Goal: Task Accomplishment & Management: Complete application form

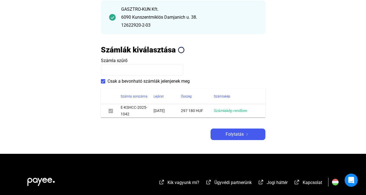
scroll to position [76, 0]
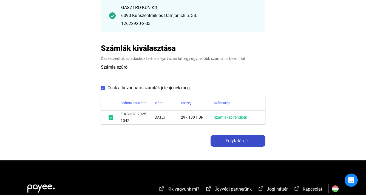
click at [233, 141] on span "Folytatás" at bounding box center [235, 140] width 18 height 7
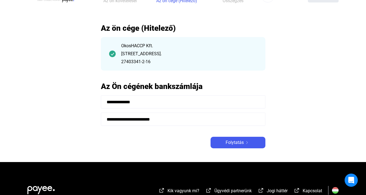
scroll to position [20, 0]
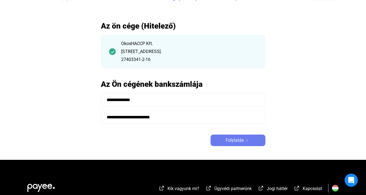
click at [244, 141] on img at bounding box center [247, 140] width 7 height 3
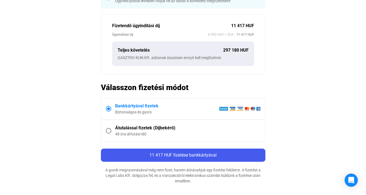
scroll to position [181, 0]
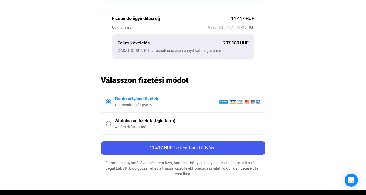
click at [186, 121] on div "Átutalással fizetek (Díjbekérő)" at bounding box center [187, 120] width 145 height 7
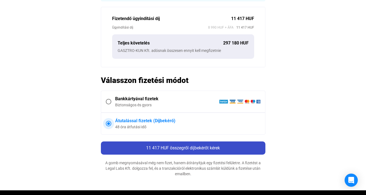
click at [190, 148] on span "11 417 HUF összegről díjbekérőt kérek" at bounding box center [183, 147] width 74 height 5
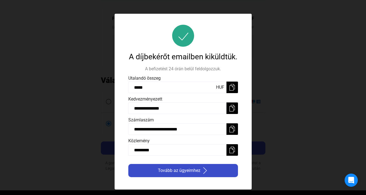
scroll to position [0, 0]
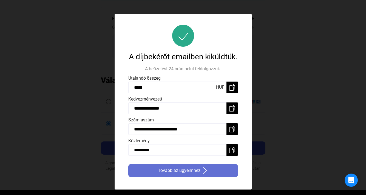
click at [185, 173] on span "Tovább az ügyeimhez" at bounding box center [179, 170] width 42 height 7
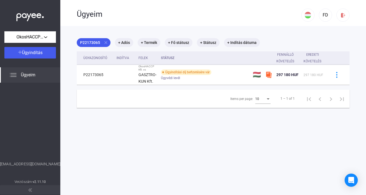
click at [86, 13] on div "Ügyeim" at bounding box center [189, 14] width 224 height 9
click at [125, 42] on mat-chip "+ Adós" at bounding box center [124, 42] width 18 height 9
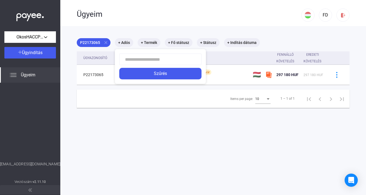
click at [129, 127] on div at bounding box center [183, 97] width 366 height 195
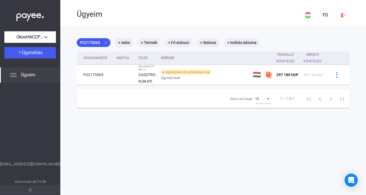
click at [12, 74] on img at bounding box center [13, 75] width 7 height 7
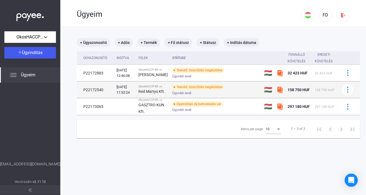
click at [172, 90] on div "Teendő: Szerződés megküldése" at bounding box center [198, 86] width 52 height 5
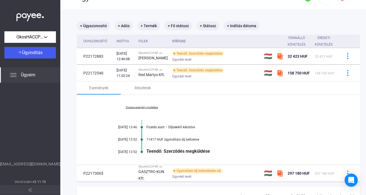
scroll to position [13, 0]
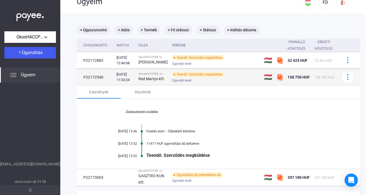
click at [235, 77] on div "Teendő: Szerződés megküldése Ügyvédi levél" at bounding box center [215, 77] width 87 height 11
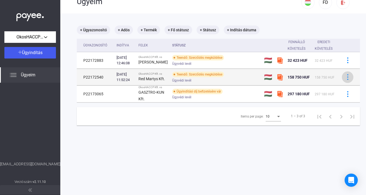
click at [345, 80] on img at bounding box center [348, 77] width 6 height 6
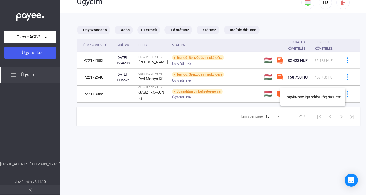
click at [210, 80] on div at bounding box center [183, 97] width 366 height 195
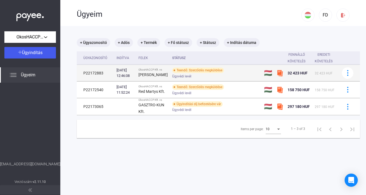
scroll to position [0, 0]
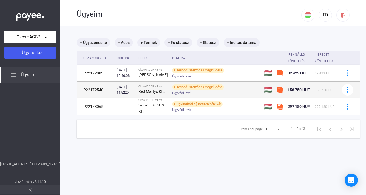
click at [231, 95] on div "Ügyvédi levél" at bounding box center [215, 93] width 87 height 4
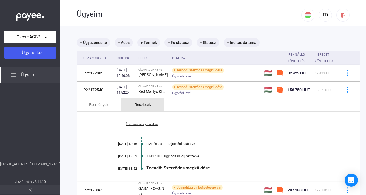
click at [141, 108] on div "Részletek" at bounding box center [143, 104] width 16 height 7
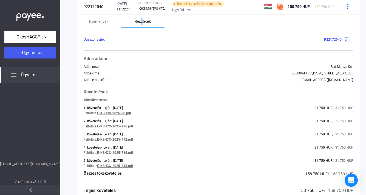
scroll to position [82, 0]
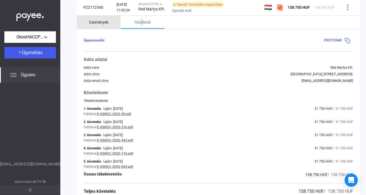
click at [96, 25] on div "Események" at bounding box center [98, 22] width 19 height 7
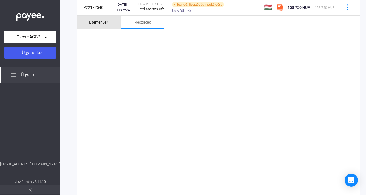
scroll to position [26, 0]
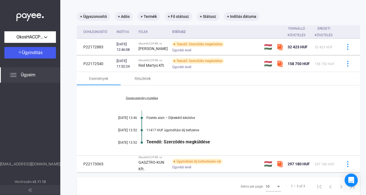
click at [141, 99] on link "Összes esemény mutatása" at bounding box center [141, 97] width 75 height 3
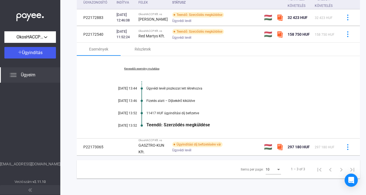
scroll to position [66, 0]
click at [172, 122] on div "Teendő: Szerződés megküldése" at bounding box center [239, 124] width 186 height 5
drag, startPoint x: 127, startPoint y: 123, endPoint x: 136, endPoint y: 122, distance: 8.5
click at [128, 123] on div "[DATE] 13:52" at bounding box center [120, 125] width 33 height 4
click at [141, 123] on div at bounding box center [142, 125] width 2 height 4
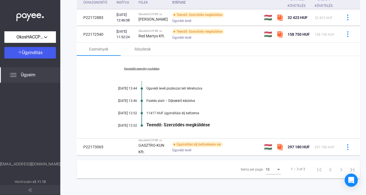
click at [142, 111] on div at bounding box center [142, 113] width 2 height 4
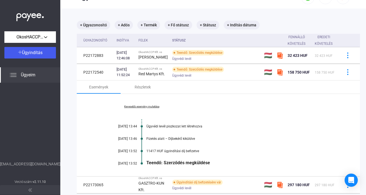
scroll to position [17, 0]
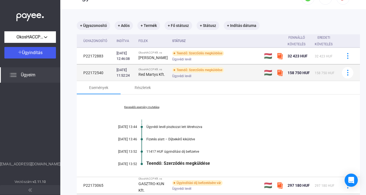
click at [231, 75] on div "Teendő: Szerződés megküldése Ügyvédi levél" at bounding box center [215, 72] width 87 height 11
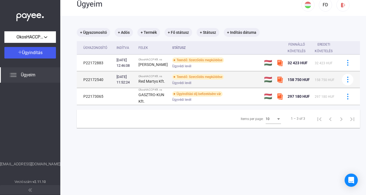
scroll to position [8, 0]
